Goal: Contribute content: Contribute content

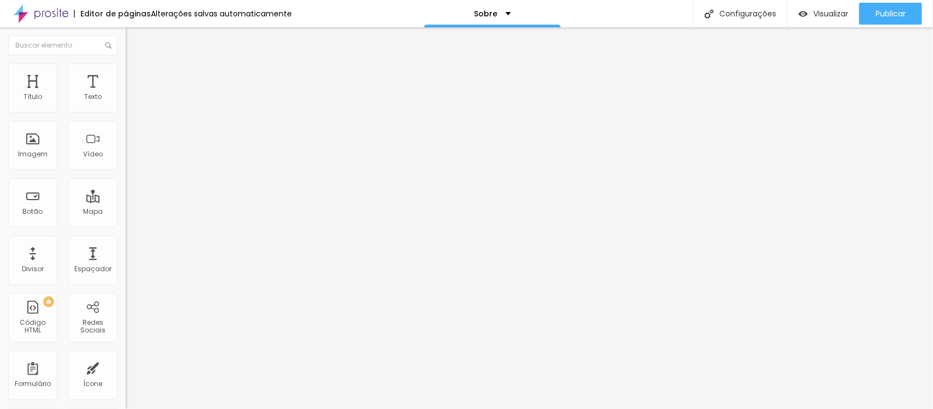
click at [136, 75] on font "Estilo" at bounding box center [144, 70] width 17 height 9
click at [34, 133] on div "Imagem" at bounding box center [32, 145] width 49 height 49
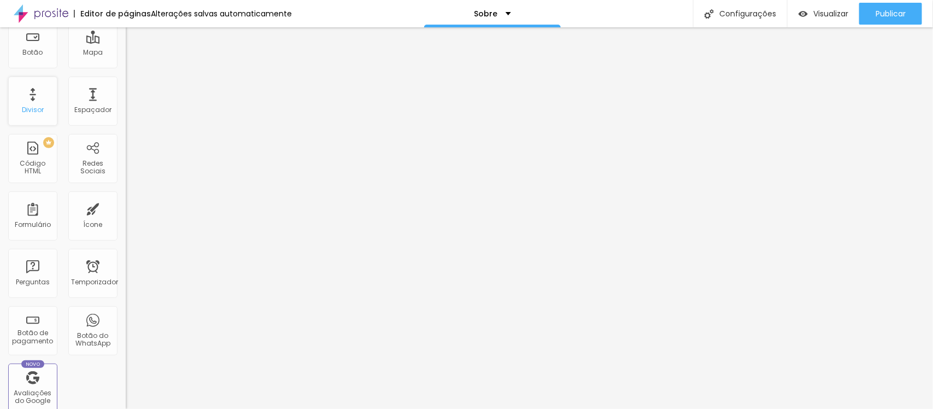
click at [34, 93] on div "Divisor" at bounding box center [32, 101] width 49 height 49
click at [36, 105] on font "Divisor" at bounding box center [33, 109] width 22 height 9
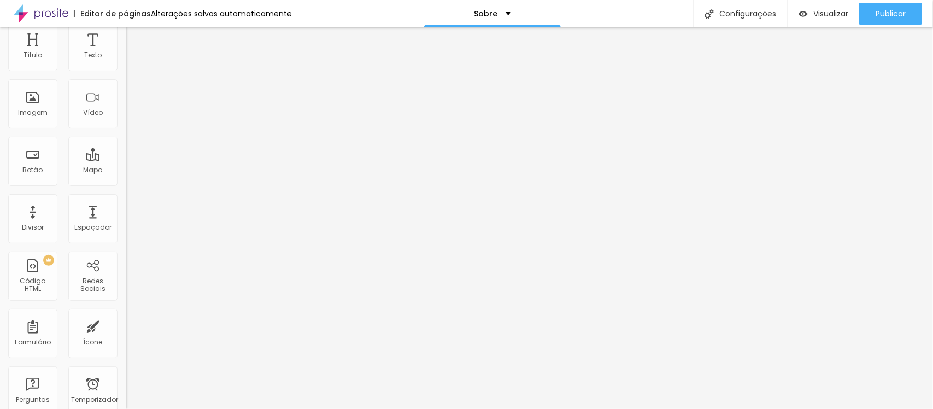
scroll to position [0, 0]
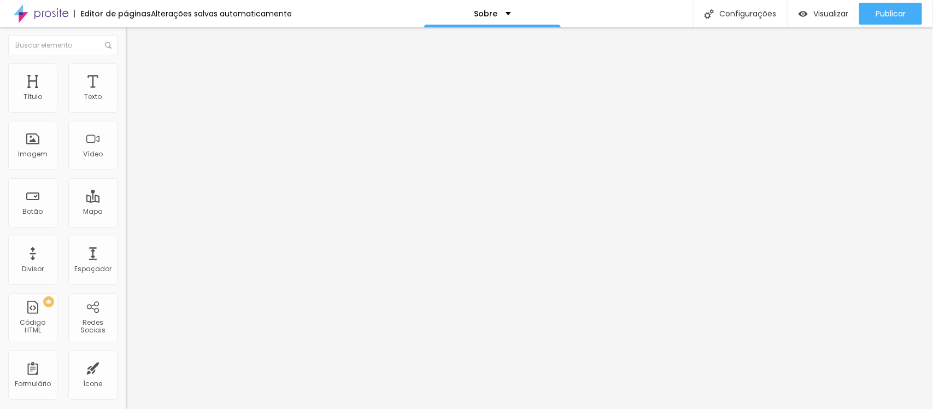
click at [126, 93] on div "Adicionar imagem" at bounding box center [189, 89] width 126 height 8
click at [132, 94] on font "Adicionar imagem" at bounding box center [164, 89] width 64 height 9
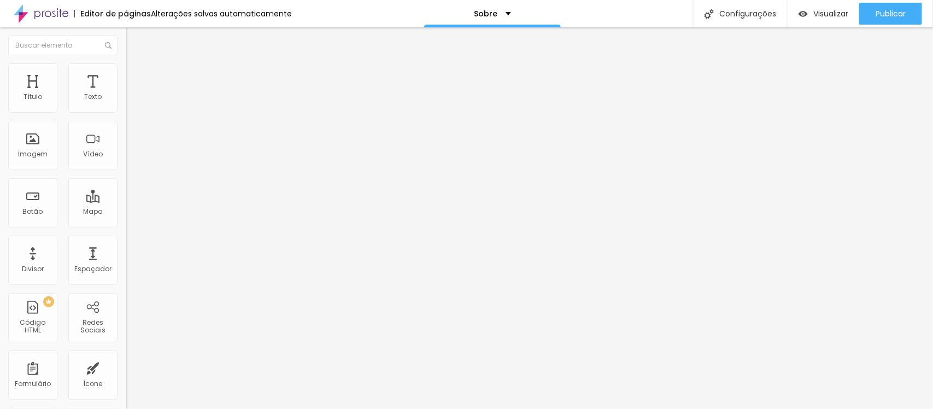
click at [126, 69] on img at bounding box center [131, 68] width 10 height 10
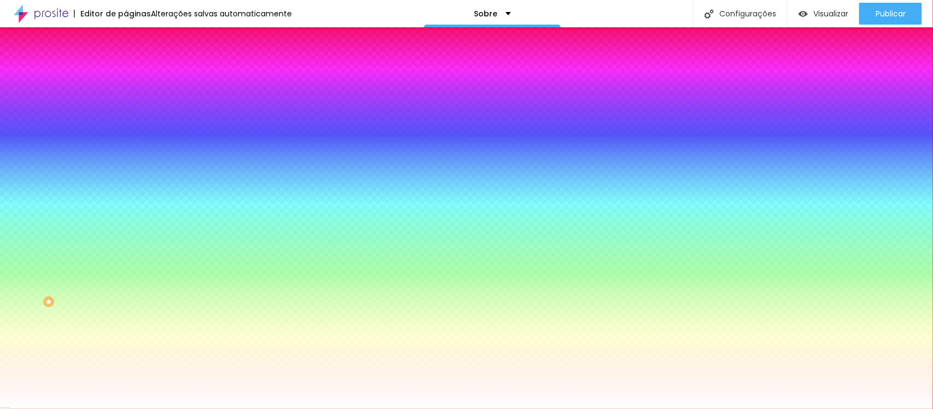
click at [126, 63] on li "Conteúdo" at bounding box center [189, 57] width 126 height 11
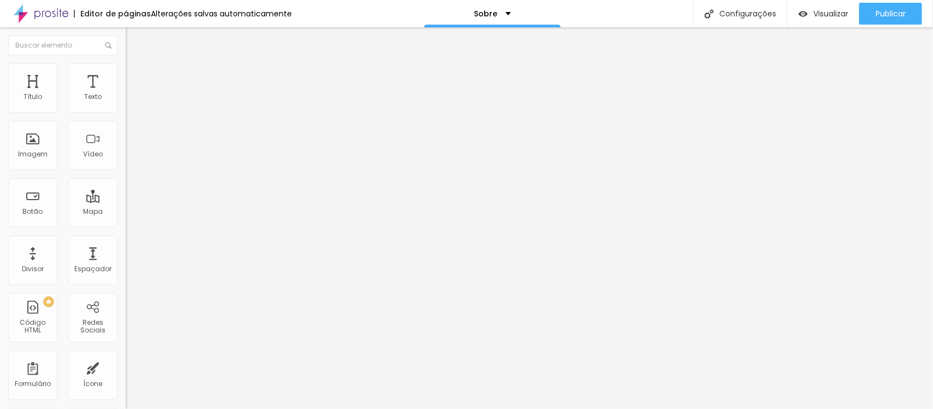
click at [126, 100] on div "Modo Completo Encaixotado Completo" at bounding box center [189, 100] width 126 height 30
click at [126, 99] on font "Completo" at bounding box center [142, 94] width 33 height 9
click at [126, 106] on font "Encaixotado" at bounding box center [147, 101] width 43 height 9
click at [126, 74] on img at bounding box center [131, 79] width 10 height 10
click at [126, 69] on li "Estilo" at bounding box center [189, 68] width 126 height 11
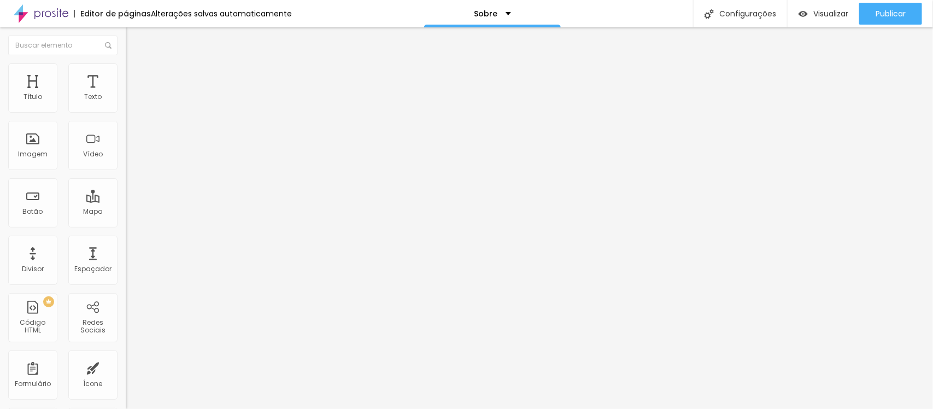
click at [126, 67] on li "Estilo" at bounding box center [189, 68] width 126 height 11
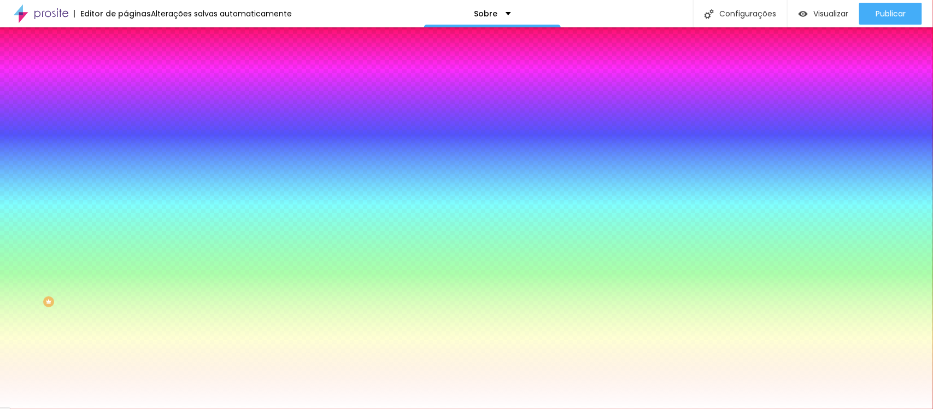
click at [126, 149] on div at bounding box center [189, 149] width 126 height 0
type input "#000000"
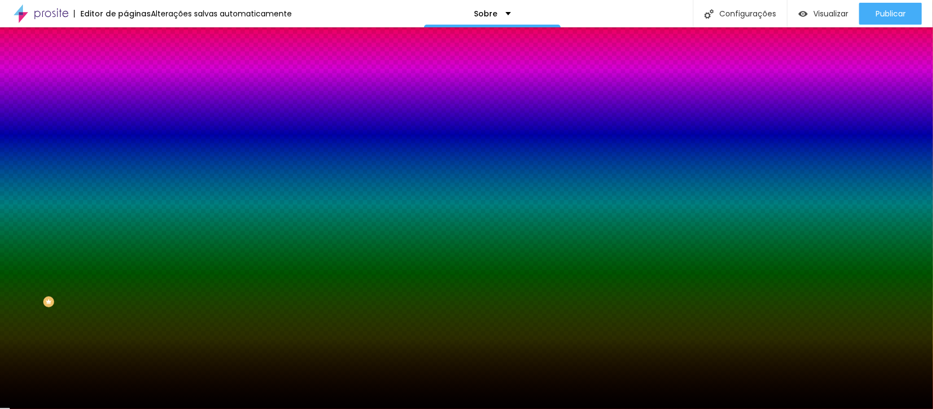
drag, startPoint x: 52, startPoint y: 269, endPoint x: 14, endPoint y: 309, distance: 54.9
click at [126, 309] on div "Editar nulo Conteúdo Estilo Avançado Imagem de fundo Adicionar imagem Efeito da…" at bounding box center [189, 217] width 126 height 381
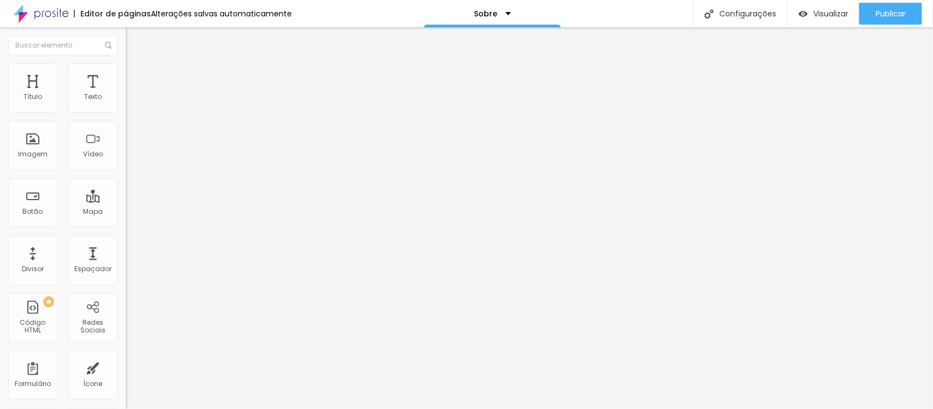
click at [126, 66] on img at bounding box center [131, 68] width 10 height 10
click at [126, 71] on li "Estilo" at bounding box center [189, 68] width 126 height 11
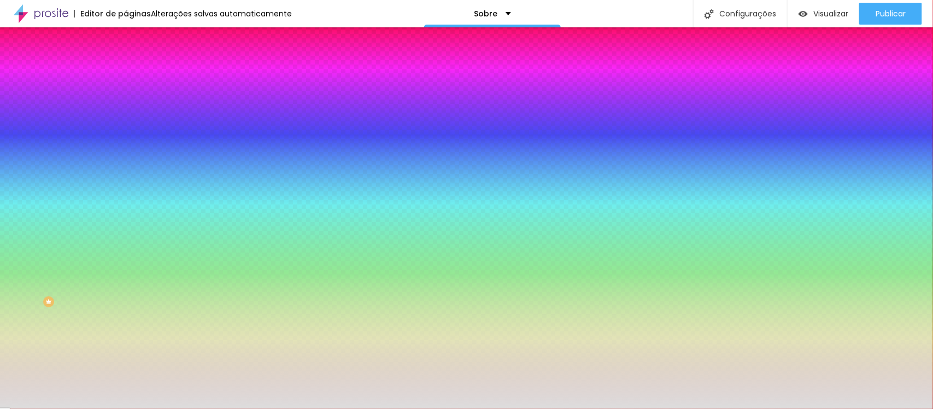
click at [126, 104] on div at bounding box center [189, 104] width 126 height 0
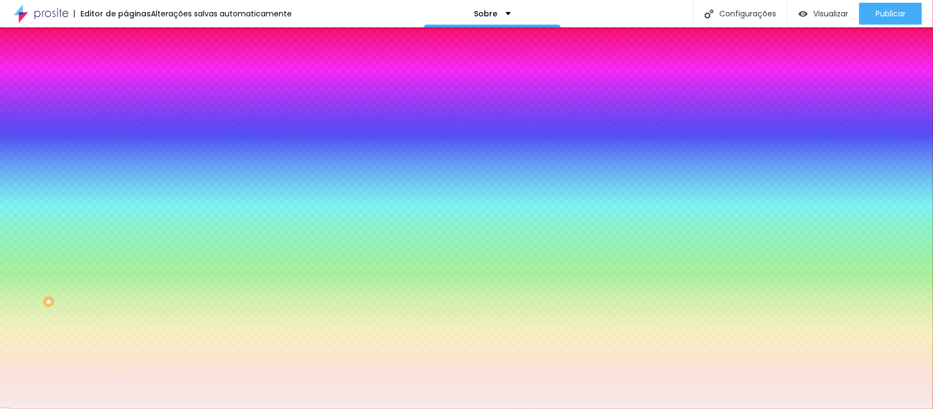
type input "#FFFFFF"
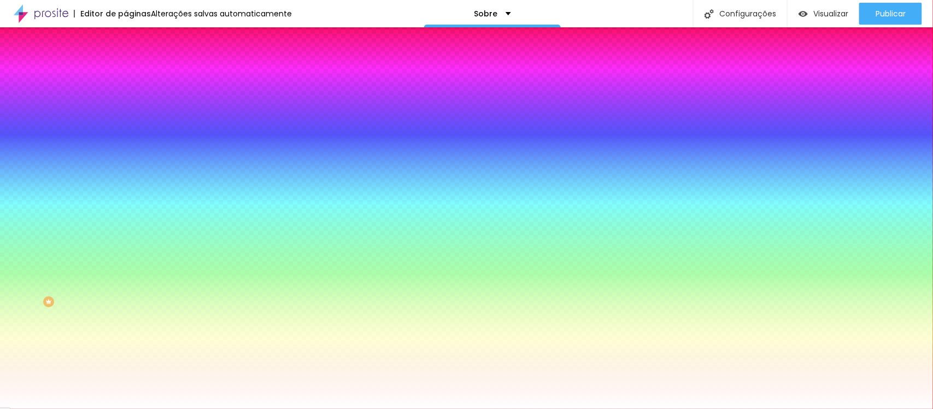
drag, startPoint x: 44, startPoint y: 173, endPoint x: 15, endPoint y: 123, distance: 57.6
click at [126, 115] on div at bounding box center [189, 115] width 126 height 0
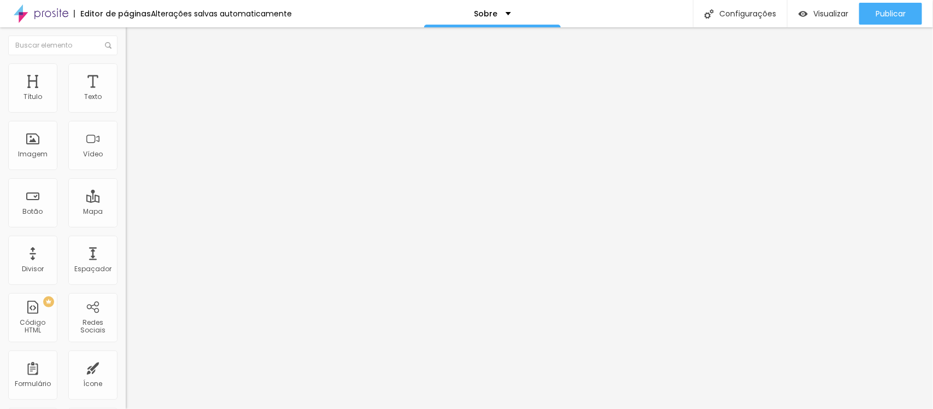
click at [126, 72] on li "Estilo" at bounding box center [189, 68] width 126 height 11
click at [126, 74] on li "Avançado" at bounding box center [189, 79] width 126 height 11
click at [136, 64] on font "Conteúdo" at bounding box center [153, 59] width 34 height 9
click at [126, 171] on font "Original" at bounding box center [139, 166] width 26 height 9
click at [126, 183] on div "Padrão 4:3" at bounding box center [189, 180] width 126 height 7
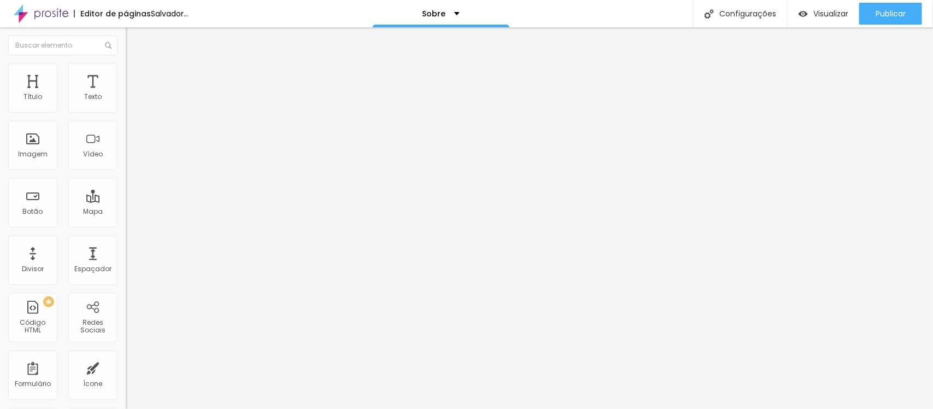
click at [126, 200] on div "Proporção Original Cinema 16:9 Padrão 4:3 Quadrado 1:1 Original" at bounding box center [189, 178] width 126 height 43
click at [126, 171] on span "Original" at bounding box center [139, 166] width 26 height 9
click at [126, 171] on font "Original" at bounding box center [139, 166] width 26 height 9
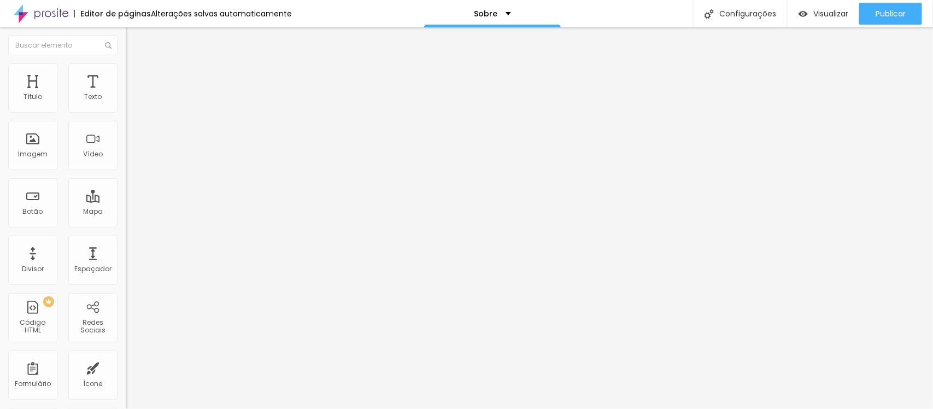
click at [126, 201] on span "Original" at bounding box center [139, 196] width 26 height 9
click at [126, 69] on img at bounding box center [131, 68] width 10 height 10
type input "7"
type input "11"
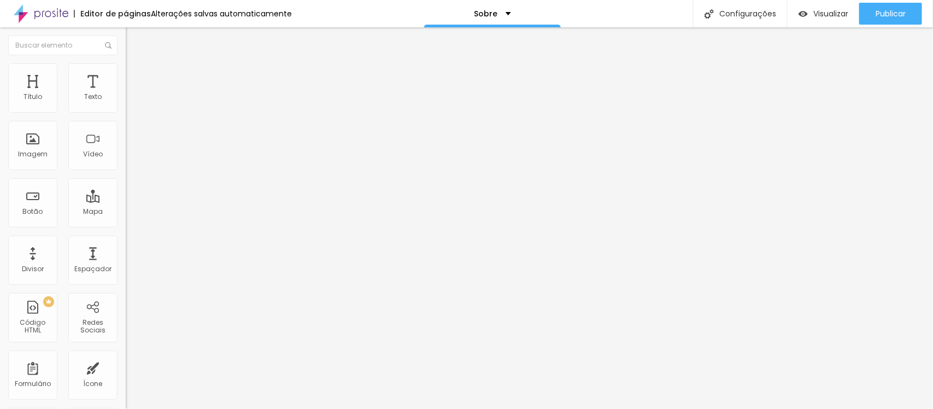
type input "11"
type input "15"
type input "25"
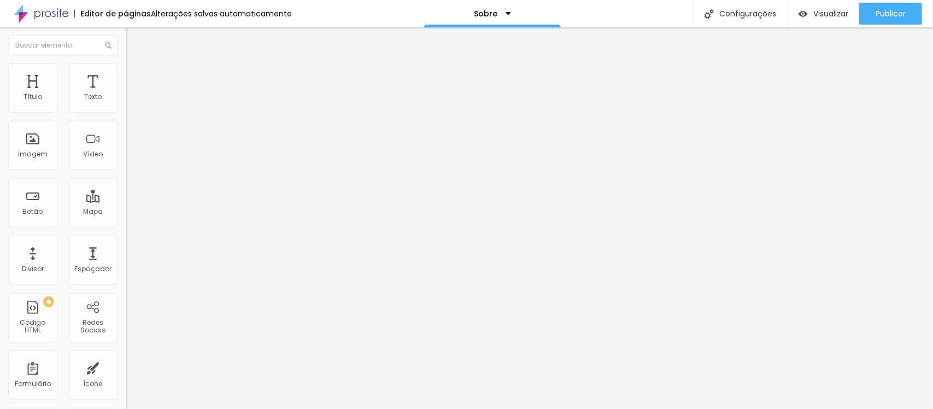
type input "58"
type input "79"
type input "106"
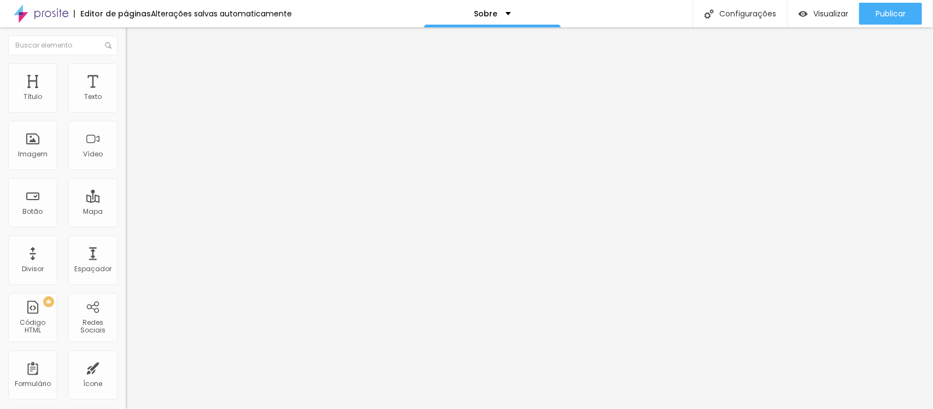
type input "106"
type input "118"
type input "137"
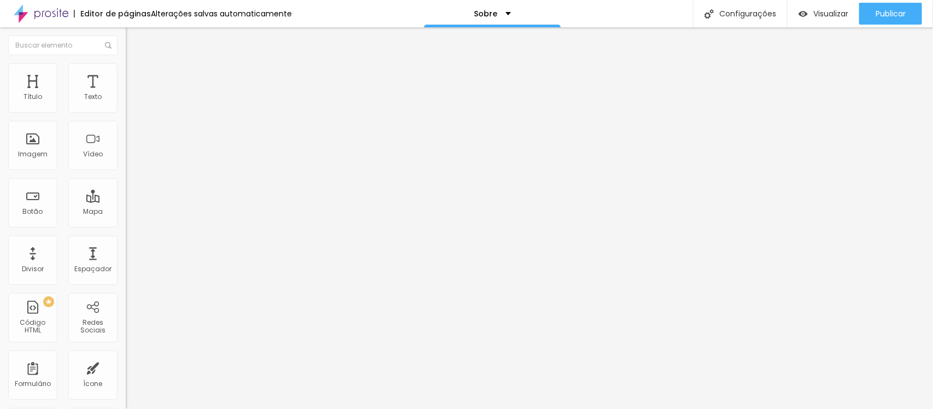
type input "149"
type input "151"
type input "147"
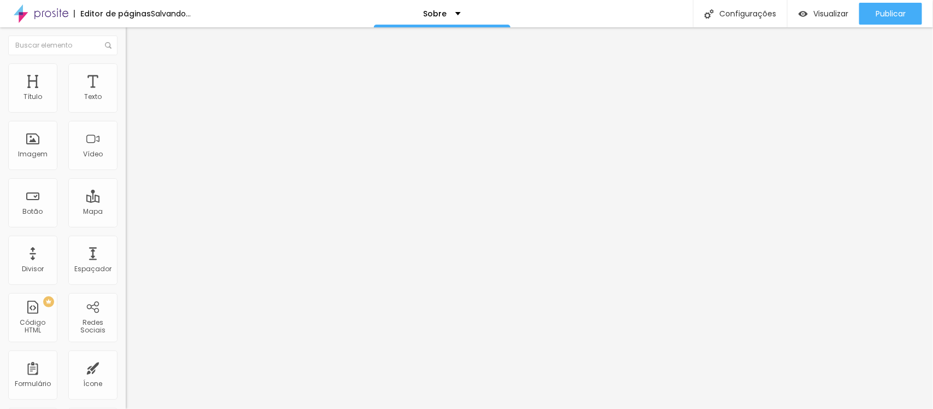
type input "147"
type input "145"
type input "139"
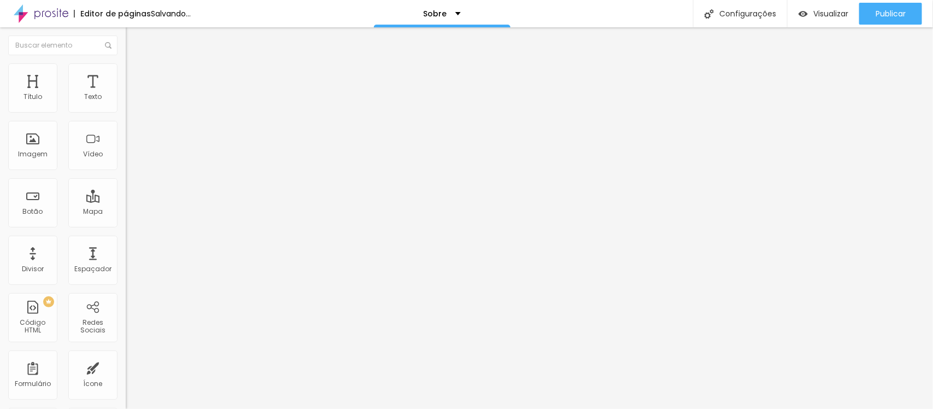
type input "137"
type input "128"
type input "124"
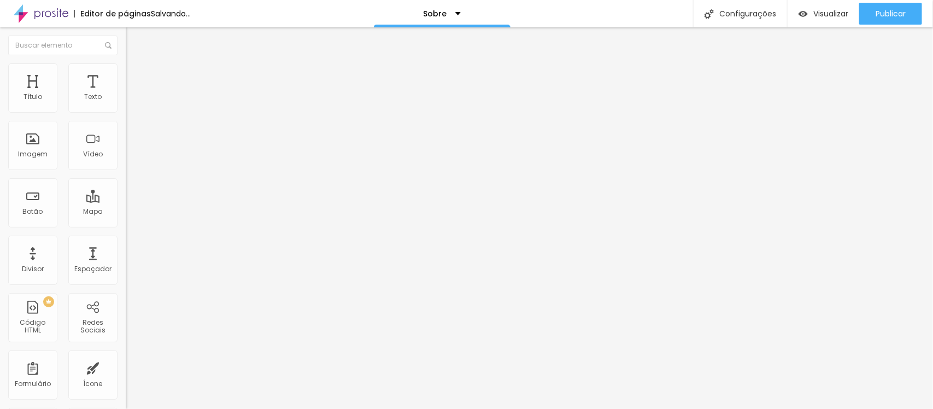
type input "124"
type input "116"
type input "114"
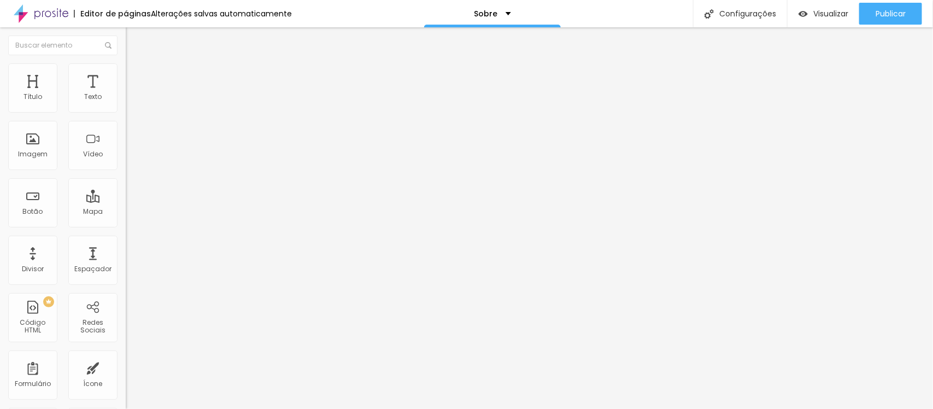
drag, startPoint x: 23, startPoint y: 137, endPoint x: 63, endPoint y: 150, distance: 42.7
type input "114"
click at [126, 240] on input "range" at bounding box center [161, 244] width 70 height 9
click at [126, 74] on li "Avançado" at bounding box center [189, 79] width 126 height 11
click at [136, 64] on font "Conteúdo" at bounding box center [153, 59] width 34 height 9
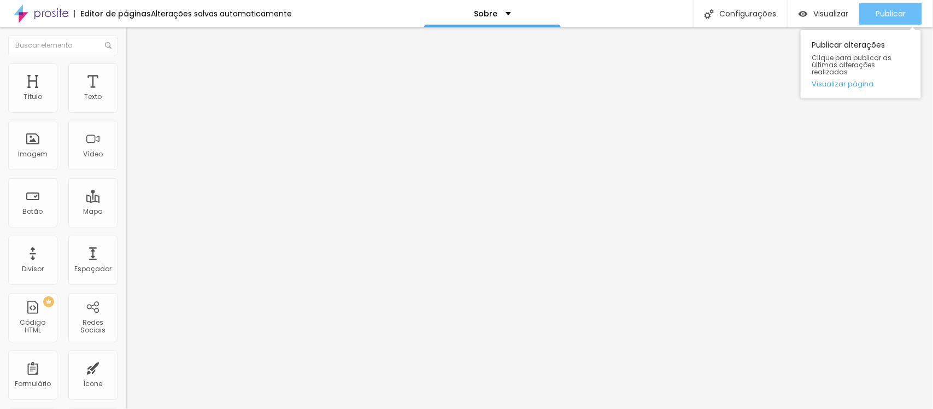
click at [897, 15] on font "Publicar" at bounding box center [890, 13] width 30 height 11
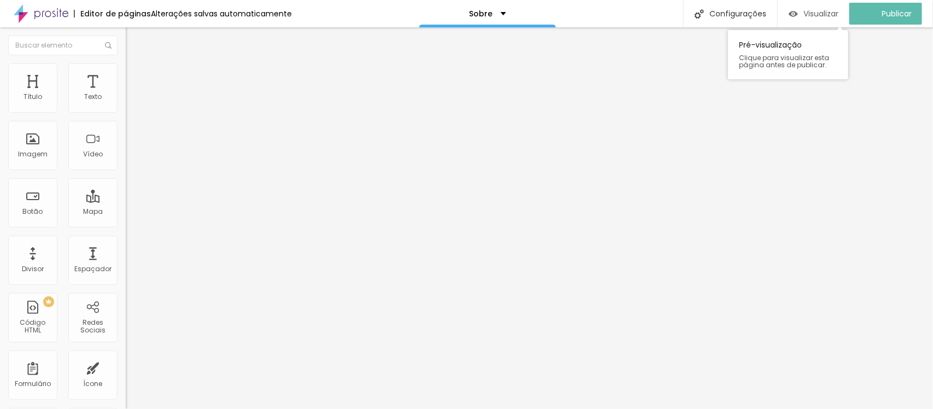
click at [820, 15] on font "Visualizar" at bounding box center [820, 13] width 35 height 11
